Goal: Browse casually: Explore the website without a specific task or goal

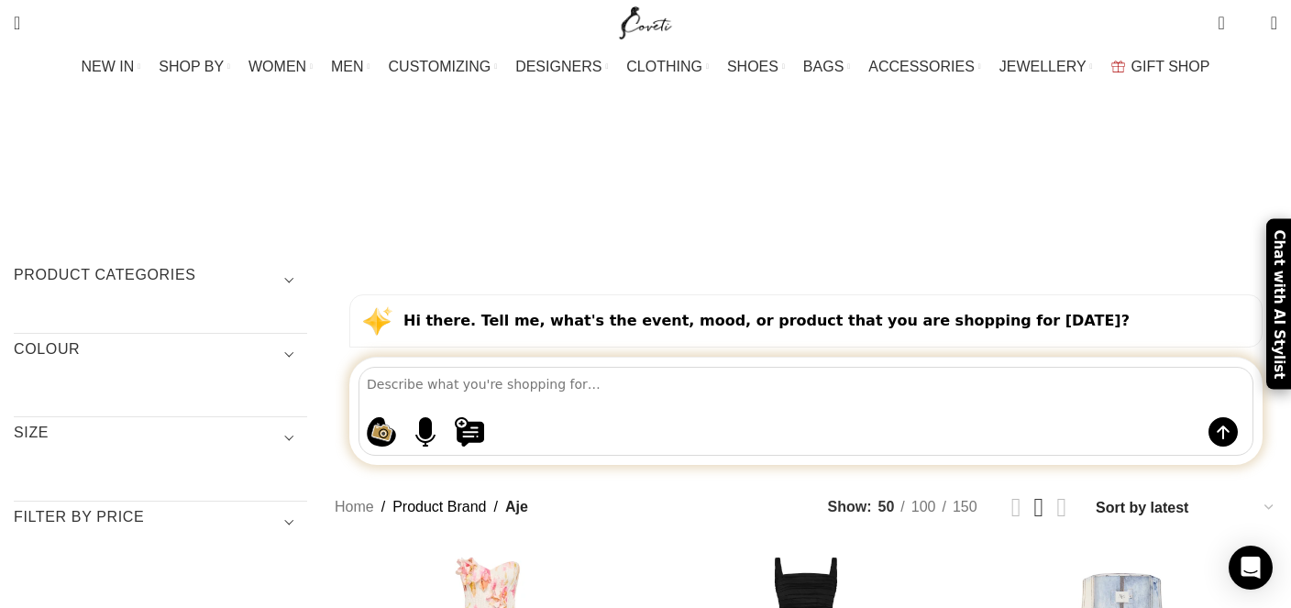
click at [307, 507] on h3 "Filter by price" at bounding box center [160, 522] width 293 height 31
click at [307, 423] on h3 "SIZE" at bounding box center [160, 438] width 293 height 31
click at [307, 339] on h3 "COLOUR" at bounding box center [160, 354] width 293 height 31
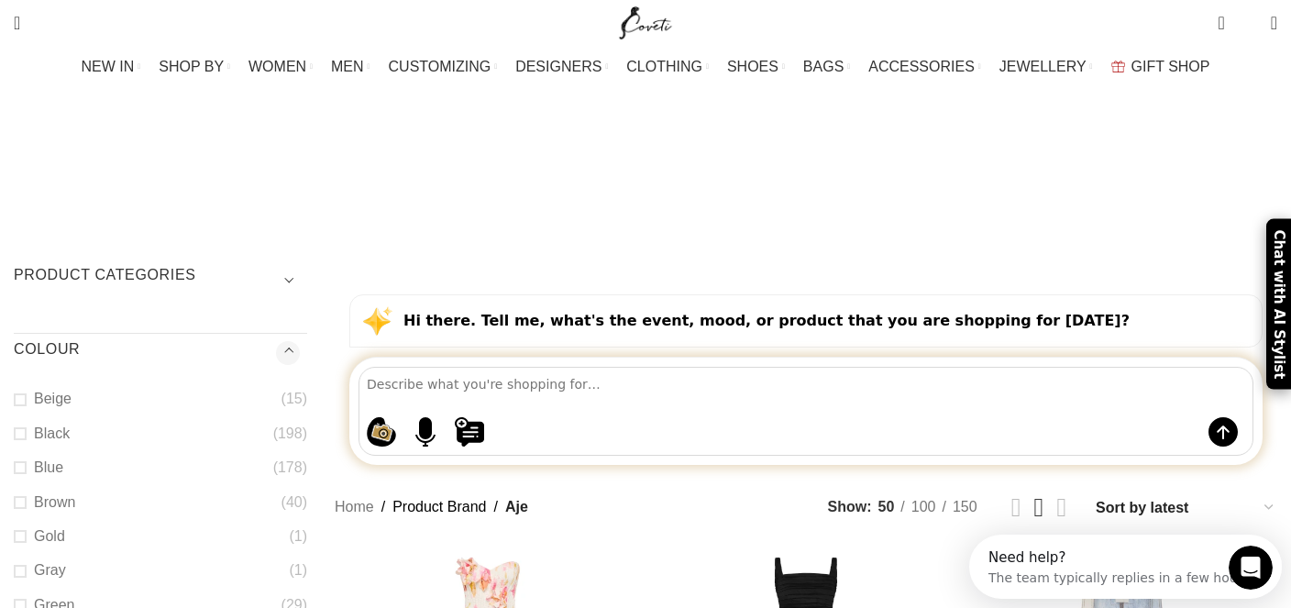
click at [307, 265] on h3 "Product categories" at bounding box center [160, 280] width 293 height 31
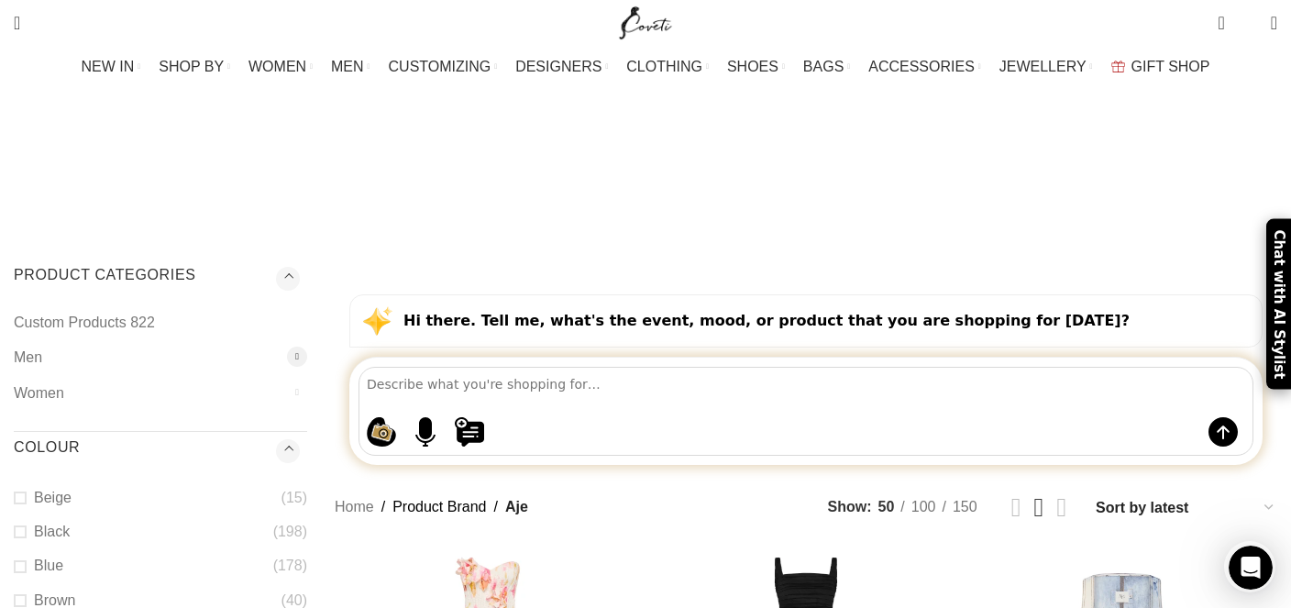
click at [307, 347] on div at bounding box center [297, 357] width 20 height 20
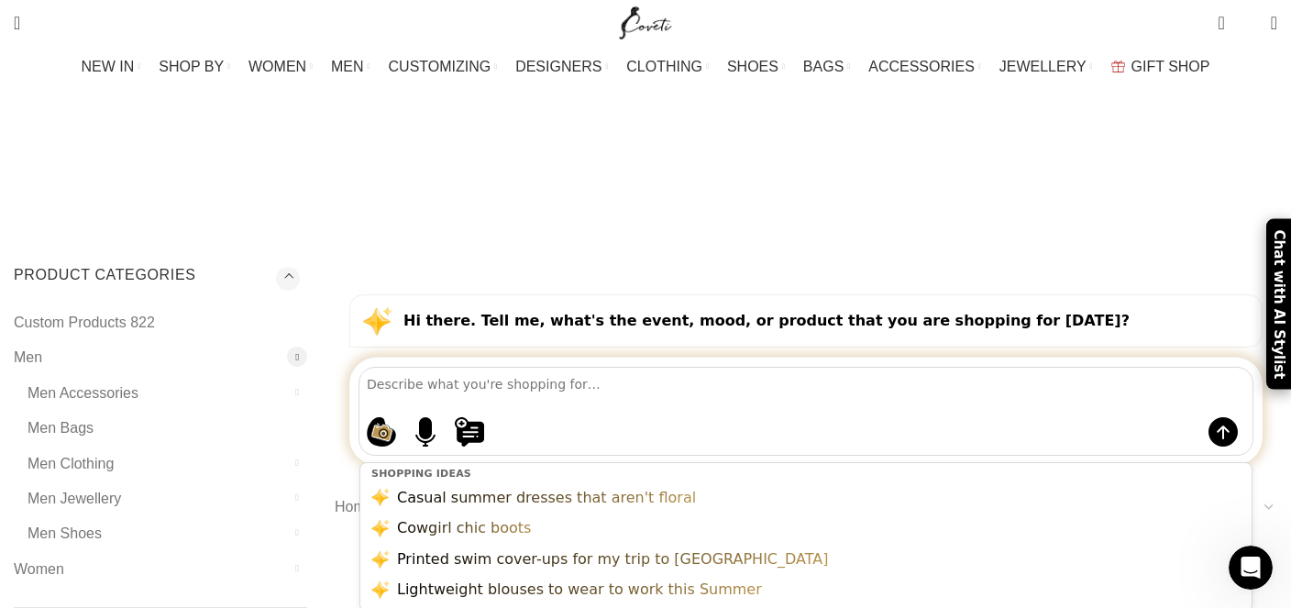
drag, startPoint x: 741, startPoint y: 251, endPoint x: 769, endPoint y: 261, distance: 30.2
click at [769, 367] on div "Shopping ideas Casual summer dresses that aren't floral Cowgirl chic boots Prin…" at bounding box center [805, 411] width 895 height 89
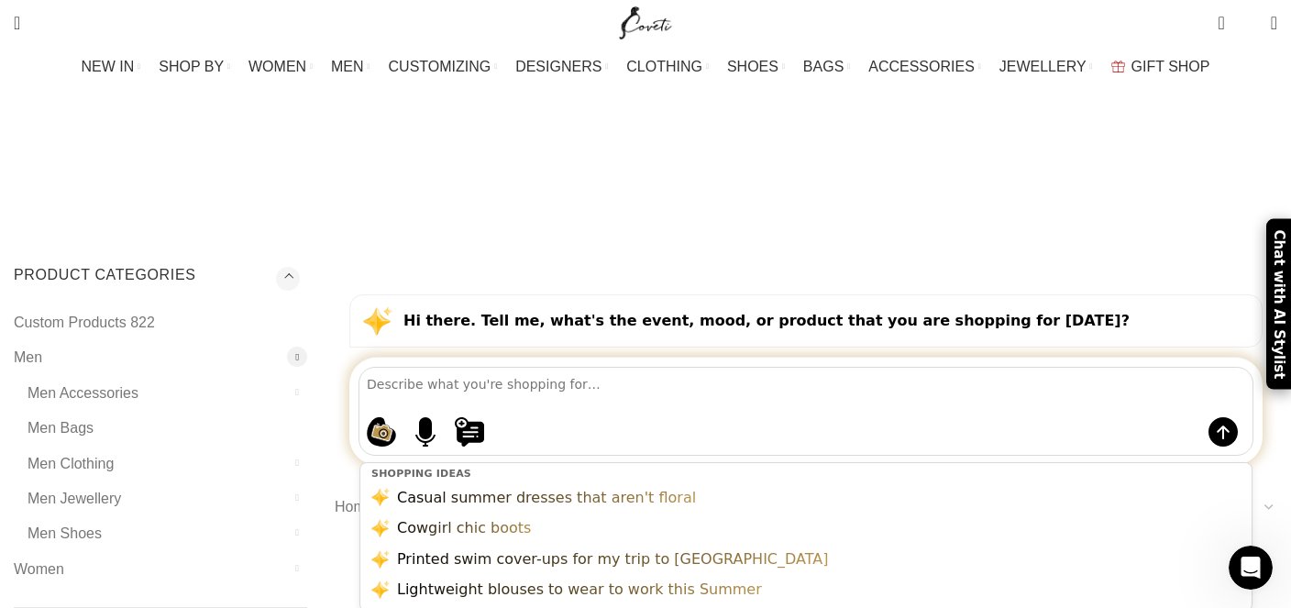
click at [769, 367] on div "Shopping ideas Casual summer dresses that aren't floral Cowgirl chic boots Prin…" at bounding box center [805, 411] width 895 height 89
drag, startPoint x: 769, startPoint y: 261, endPoint x: 746, endPoint y: 260, distance: 22.9
click at [746, 367] on div "Shopping ideas Casual summer dresses that aren't floral Cowgirl chic boots Prin…" at bounding box center [805, 411] width 895 height 89
click at [746, 368] on textarea at bounding box center [810, 384] width 886 height 32
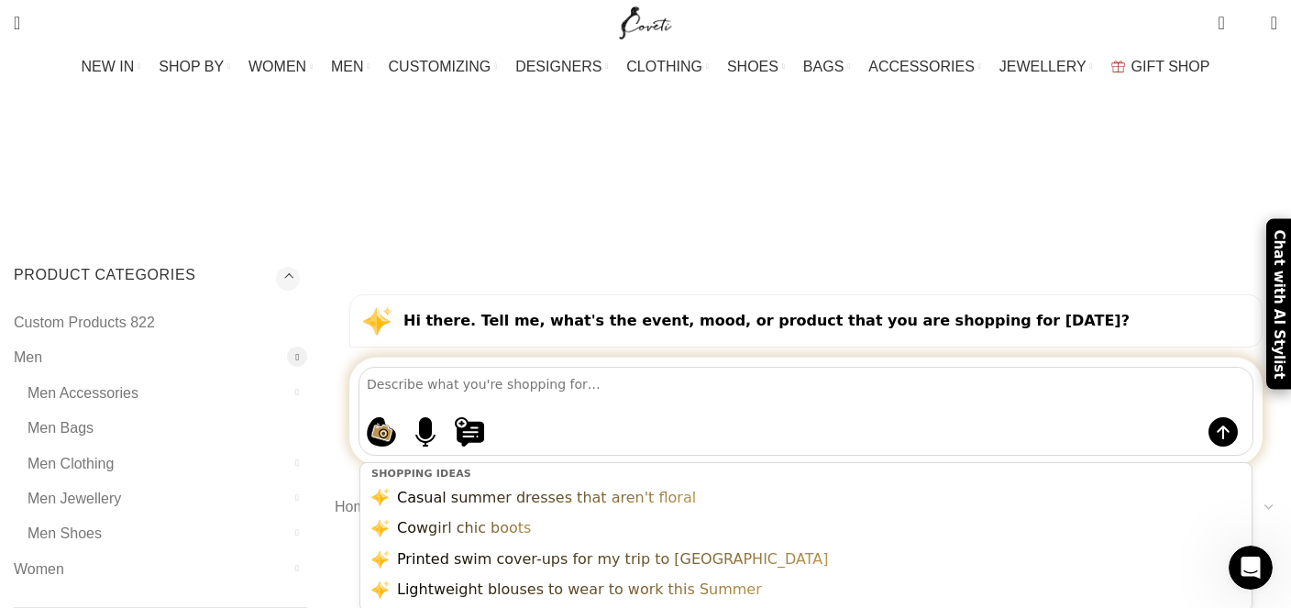
click at [746, 368] on textarea at bounding box center [810, 384] width 886 height 32
drag, startPoint x: 746, startPoint y: 260, endPoint x: 808, endPoint y: 247, distance: 62.9
click at [808, 368] on textarea at bounding box center [810, 384] width 886 height 32
drag, startPoint x: 1061, startPoint y: 181, endPoint x: 633, endPoint y: 156, distance: 427.9
click at [633, 294] on div "Hi there. Tell me, what's the event, mood, or product that you are shopping for…" at bounding box center [805, 320] width 913 height 53
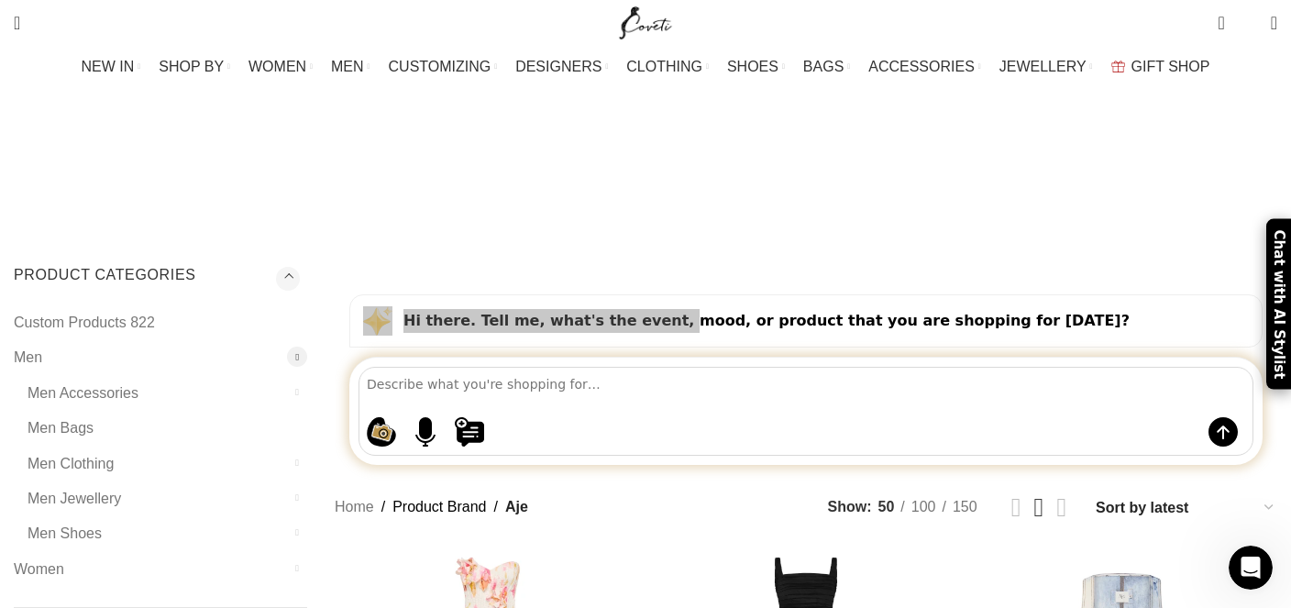
drag, startPoint x: 483, startPoint y: 171, endPoint x: 818, endPoint y: 181, distance: 334.8
click at [818, 294] on div "Hi there. Tell me, what's the event, mood, or product that you are shopping for…" at bounding box center [805, 320] width 913 height 53
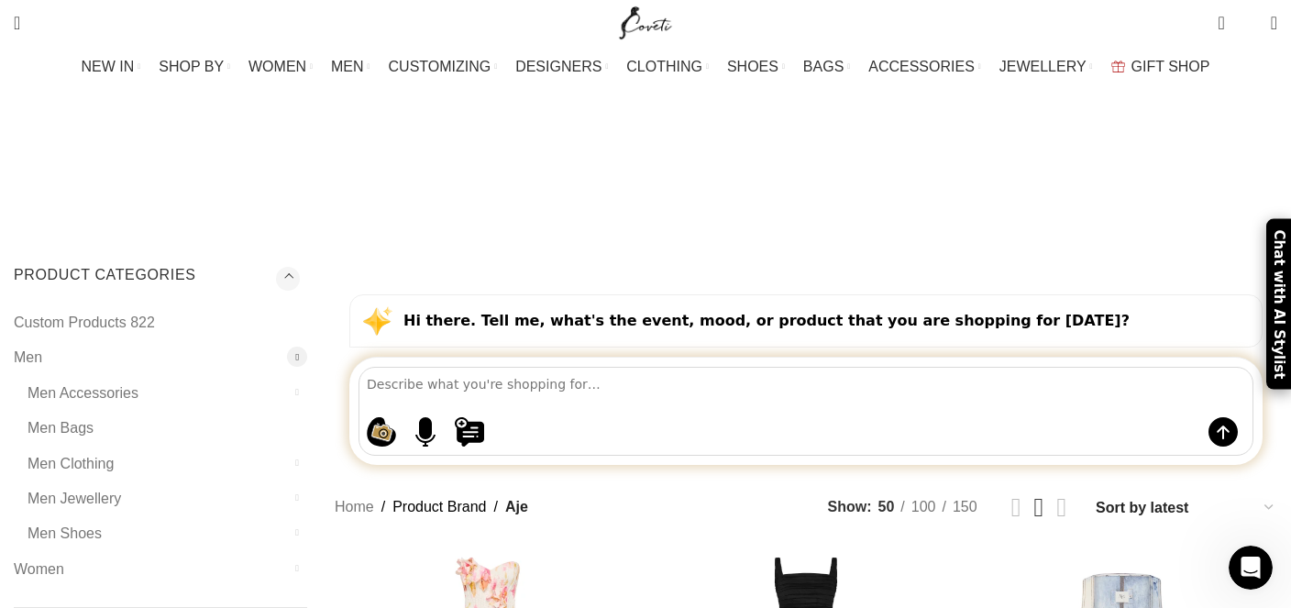
click at [1062, 294] on div "Hi there. Tell me, what's the event, mood, or product that you are shopping for…" at bounding box center [805, 320] width 913 height 53
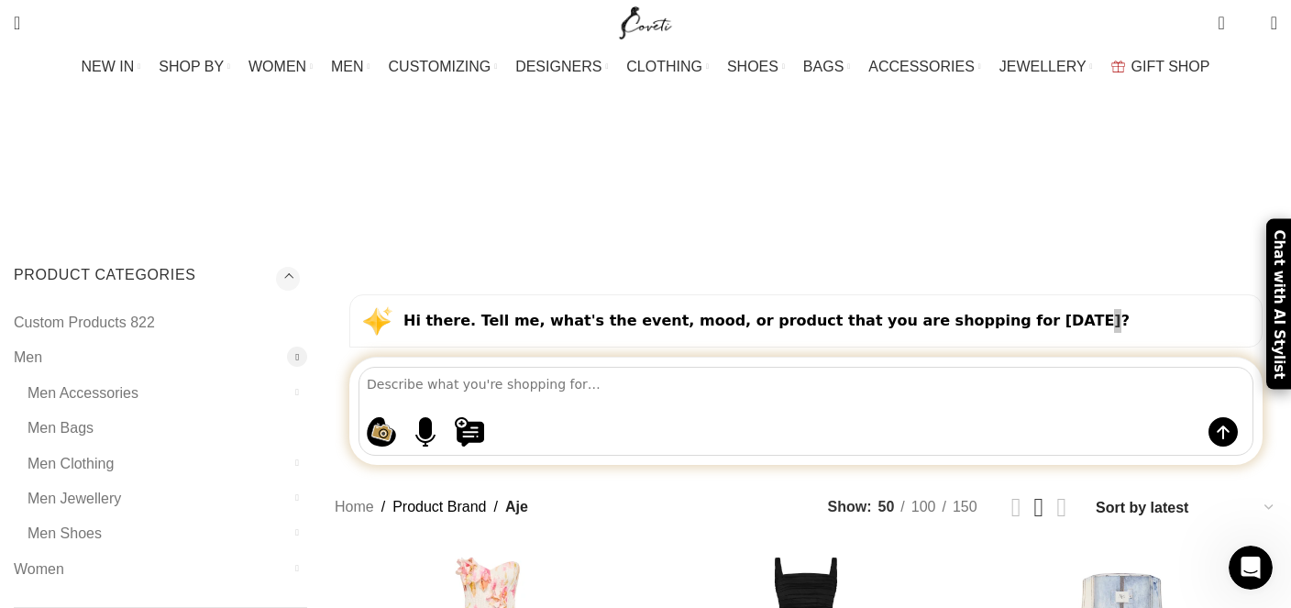
click at [1062, 294] on div "Hi there. Tell me, what's the event, mood, or product that you are shopping for…" at bounding box center [805, 320] width 913 height 53
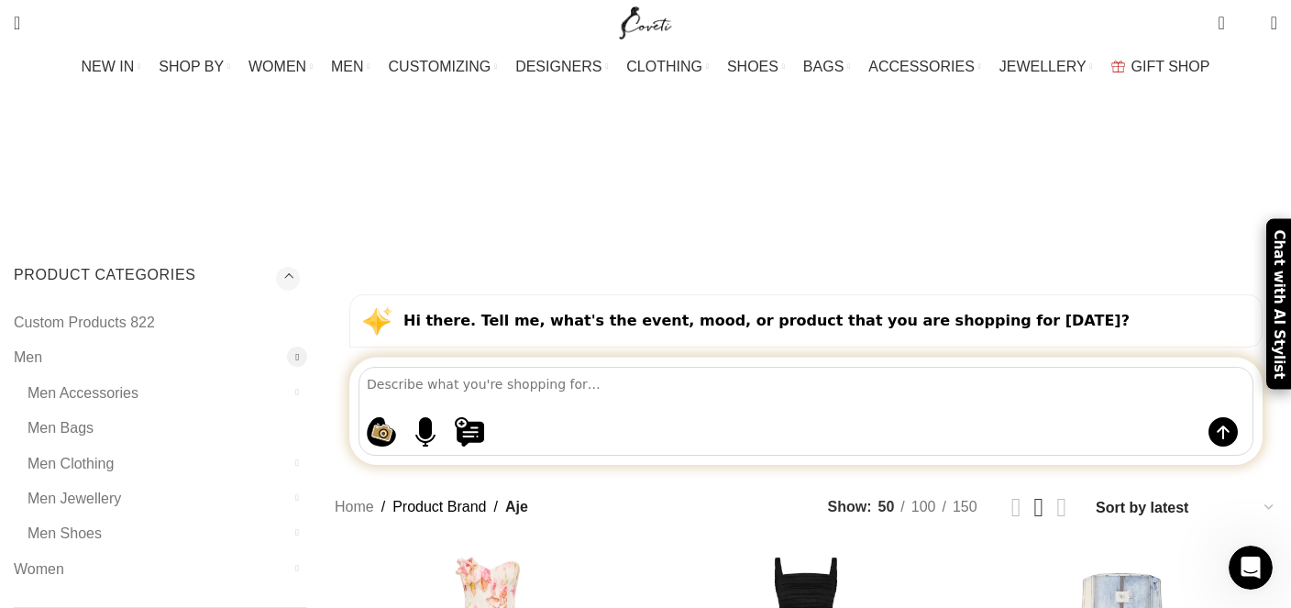
click at [1062, 294] on div "Hi there. Tell me, what's the event, mood, or product that you are shopping for…" at bounding box center [805, 320] width 913 height 53
click at [1059, 294] on div "Hi there. Tell me, what's the event, mood, or product that you are shopping for…" at bounding box center [805, 320] width 913 height 53
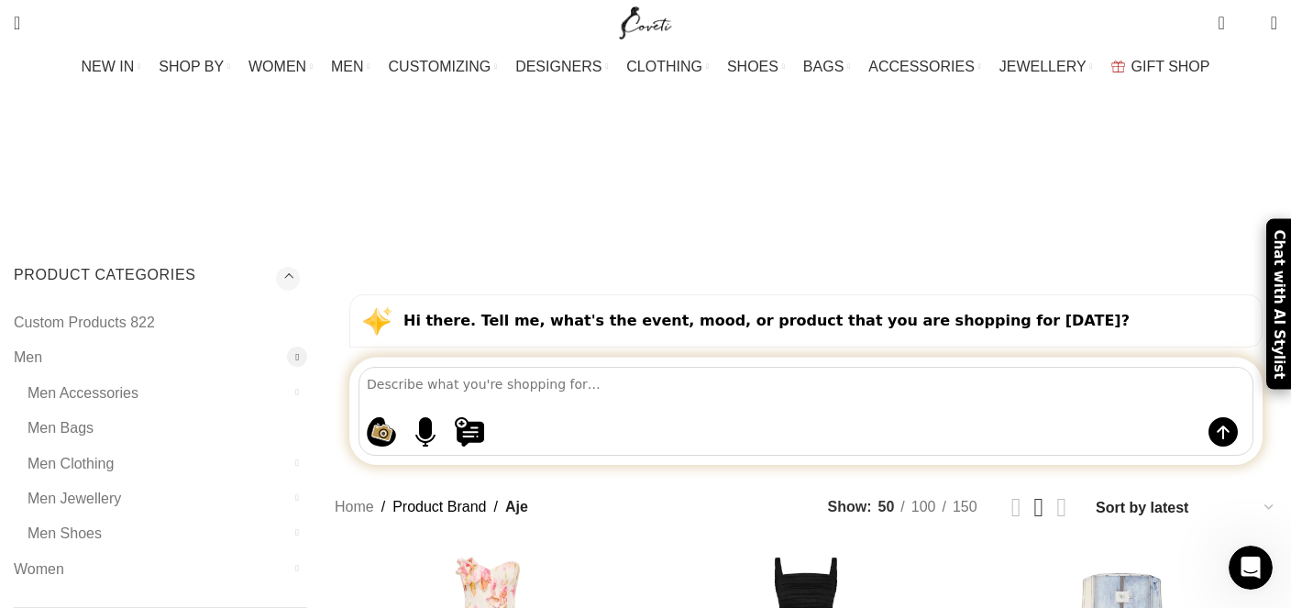
click at [1059, 294] on div "Hi there. Tell me, what's the event, mood, or product that you are shopping for…" at bounding box center [805, 320] width 913 height 53
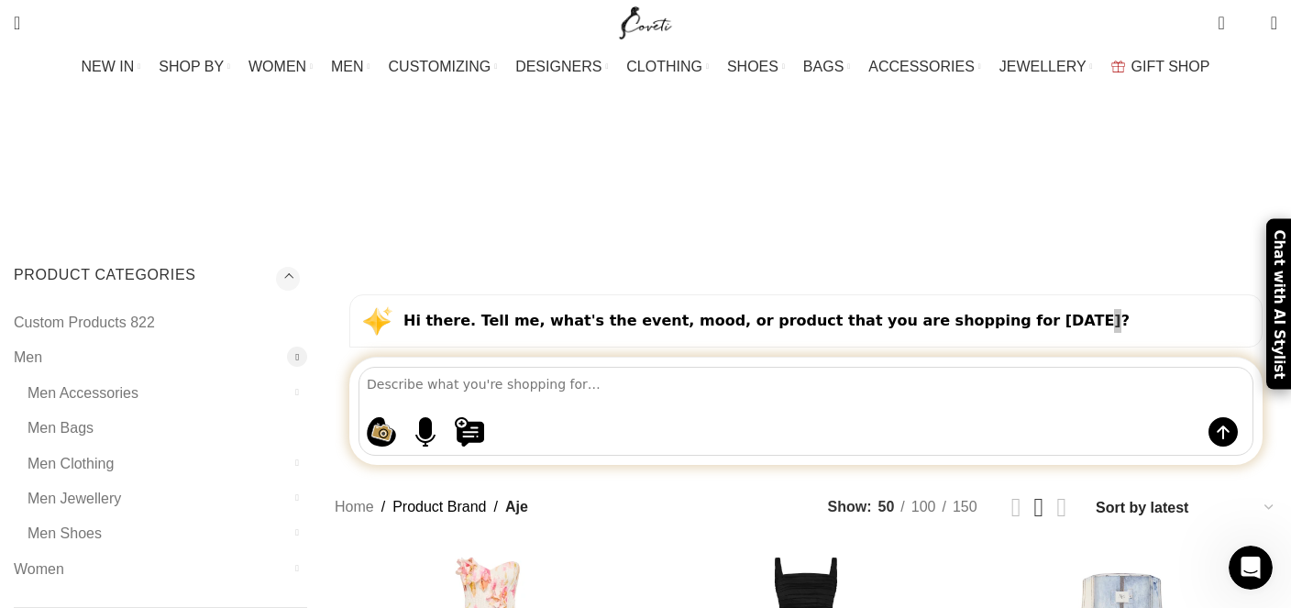
click at [1059, 294] on div "Hi there. Tell me, what's the event, mood, or product that you are shopping for…" at bounding box center [805, 320] width 913 height 53
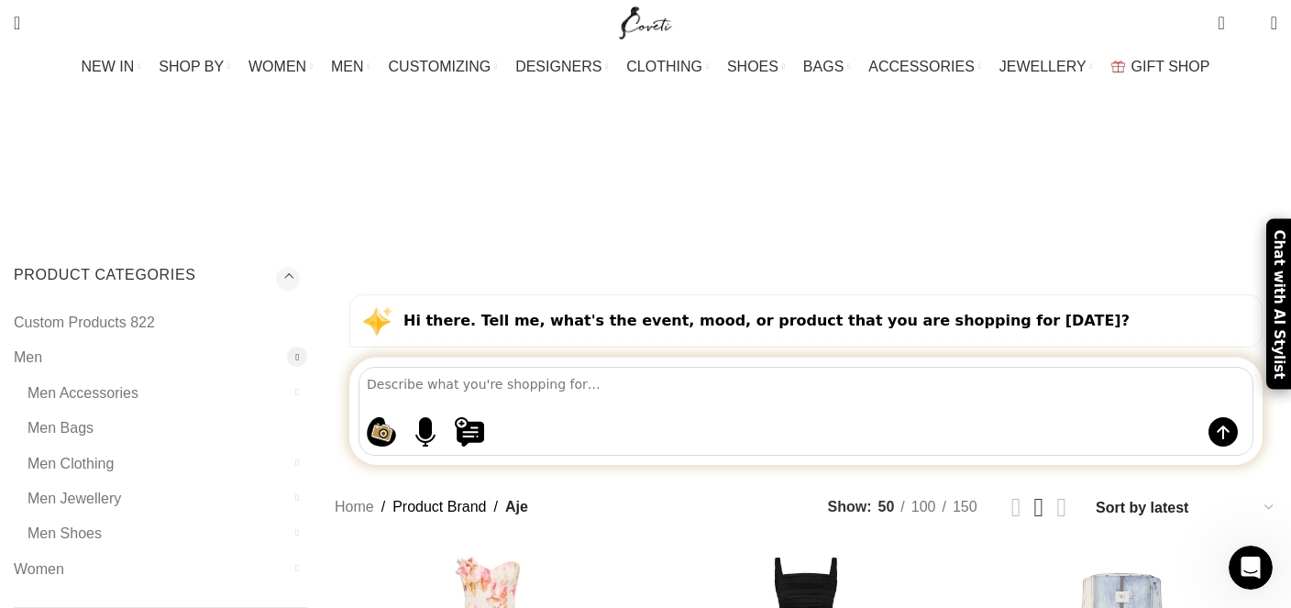
click at [1059, 294] on div "Hi there. Tell me, what's the event, mood, or product that you are shopping for…" at bounding box center [805, 320] width 913 height 53
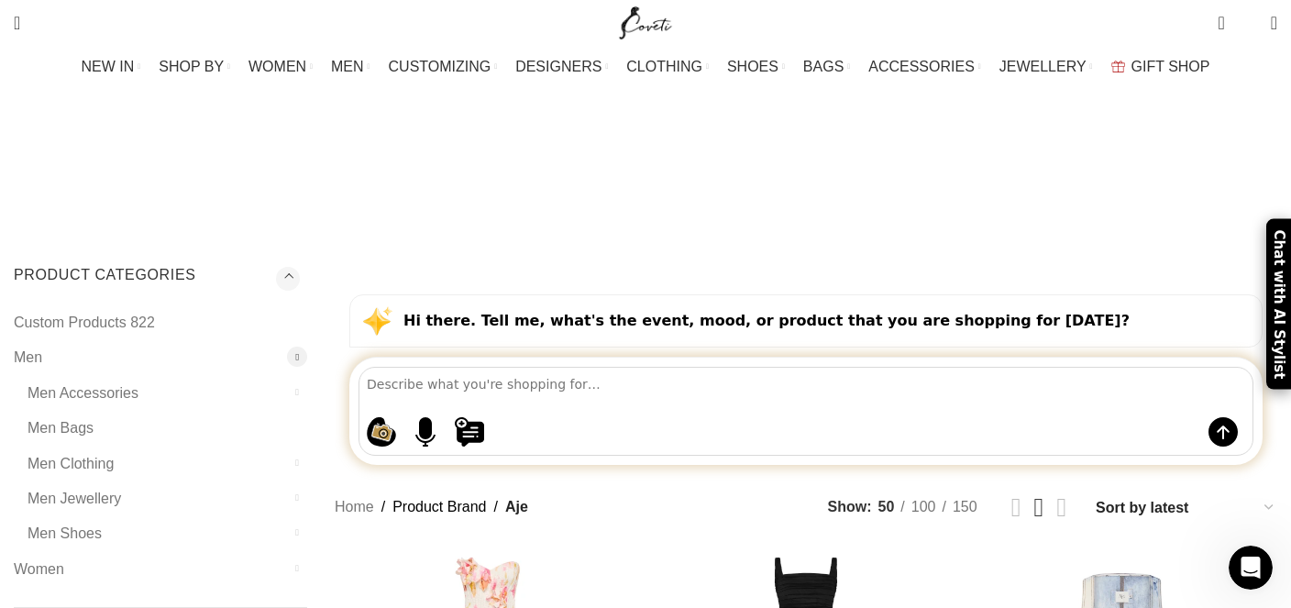
click at [1052, 294] on div "Hi there. Tell me, what's the event, mood, or product that you are shopping for…" at bounding box center [805, 320] width 913 height 53
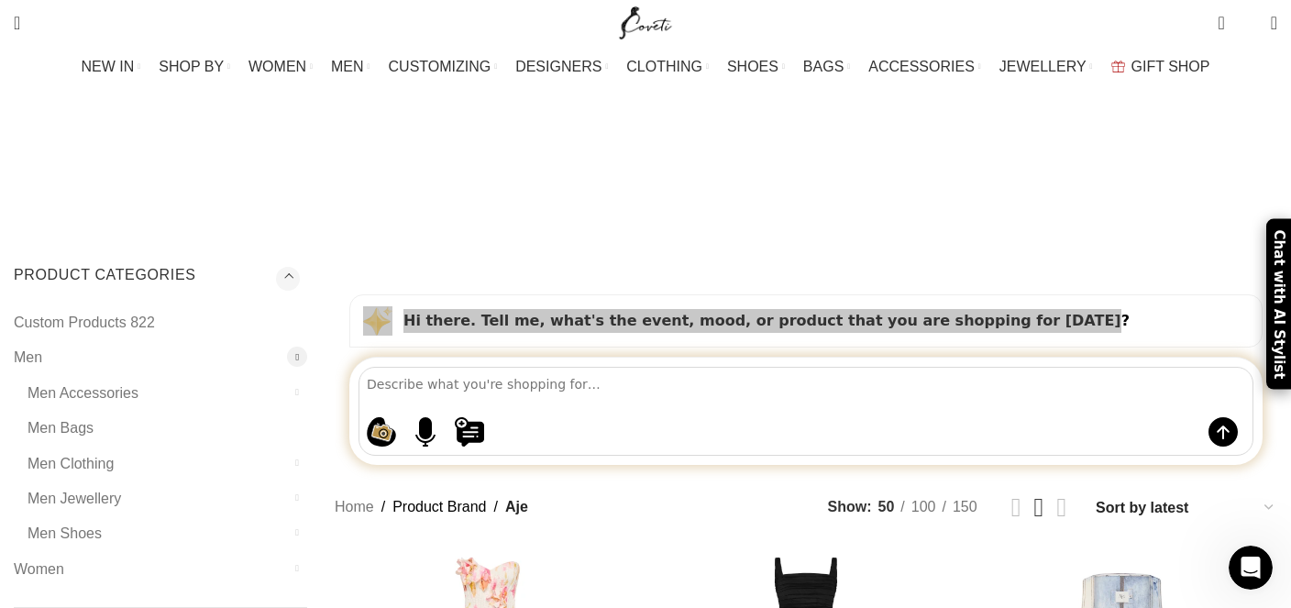
drag, startPoint x: 1052, startPoint y: 177, endPoint x: 451, endPoint y: 200, distance: 601.8
click at [451, 294] on div "Hi there. Tell me, what's the event, mood, or product that you are shopping for…" at bounding box center [805, 320] width 913 height 53
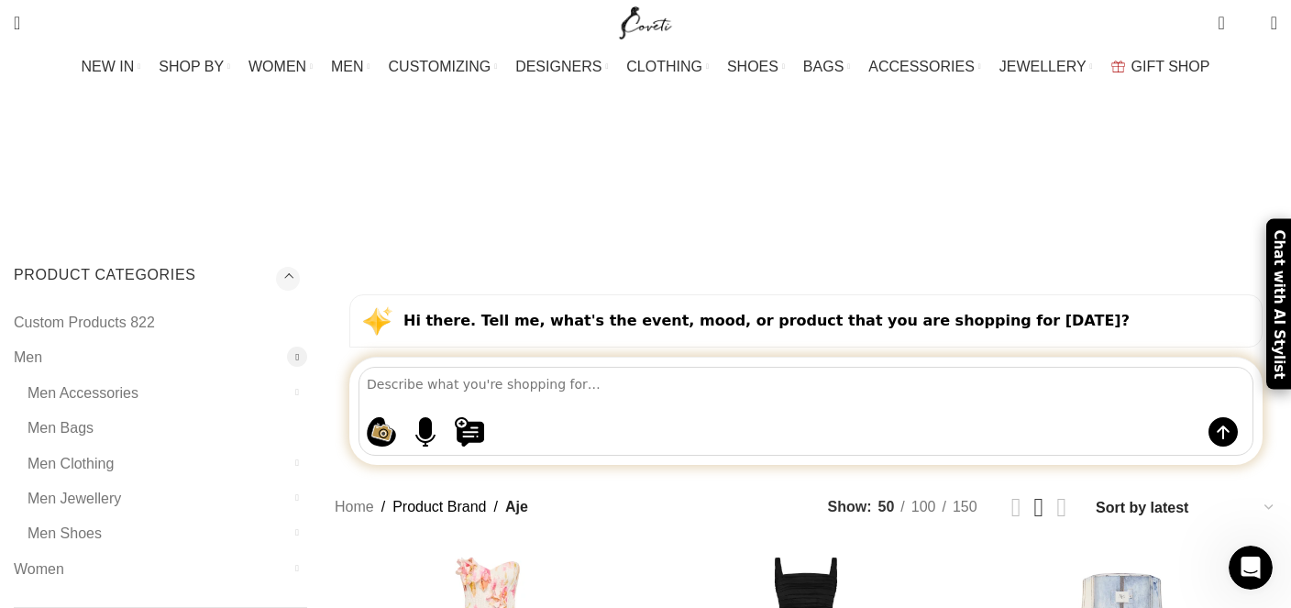
click at [695, 134] on span "Show sidebar" at bounding box center [645, 304] width 1291 height 608
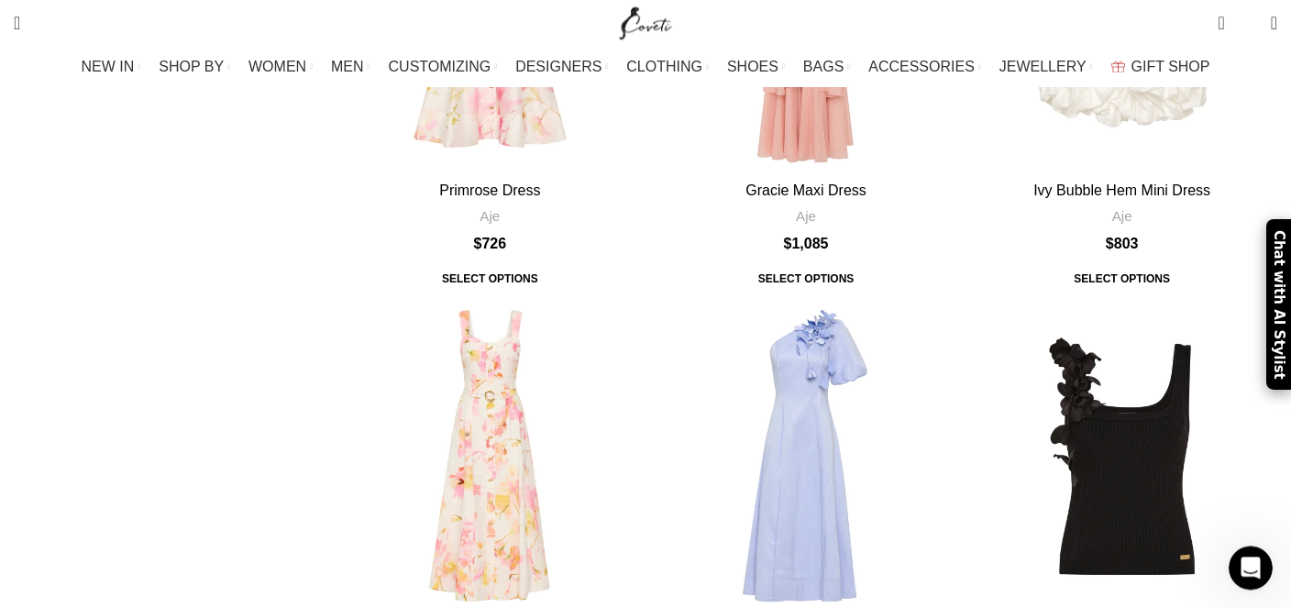
scroll to position [1563, 0]
